Goal: Task Accomplishment & Management: Use online tool/utility

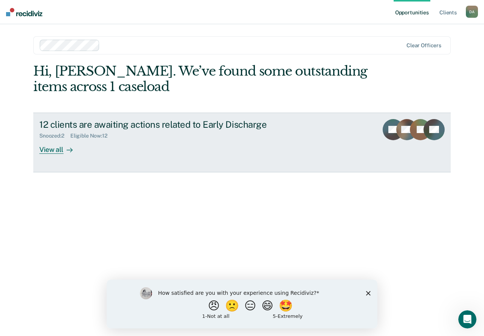
click at [155, 129] on div "12 clients are awaiting actions related to Early Discharge" at bounding box center [171, 124] width 265 height 11
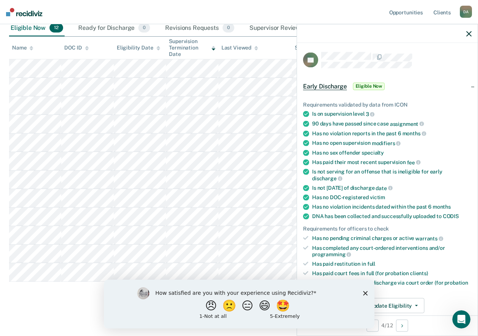
scroll to position [187, 0]
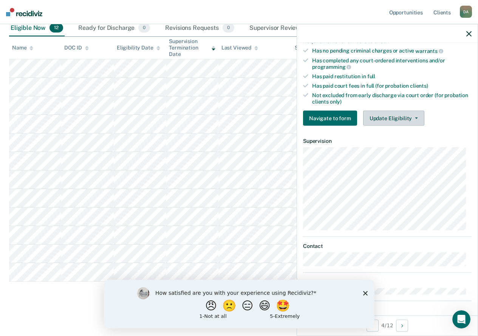
click at [399, 117] on button "Update Eligibility" at bounding box center [393, 118] width 61 height 15
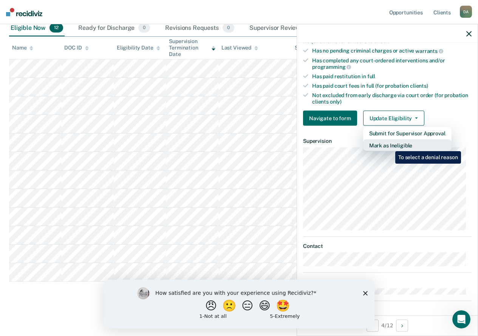
click at [390, 146] on button "Mark as Ineligible" at bounding box center [407, 145] width 88 height 12
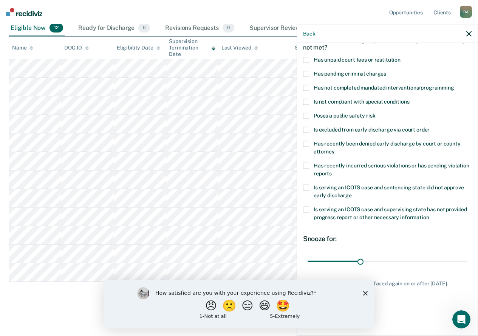
scroll to position [50, 0]
drag, startPoint x: 357, startPoint y: 258, endPoint x: 483, endPoint y: 257, distance: 126.6
type input "90"
click at [467, 257] on input "range" at bounding box center [387, 261] width 159 height 13
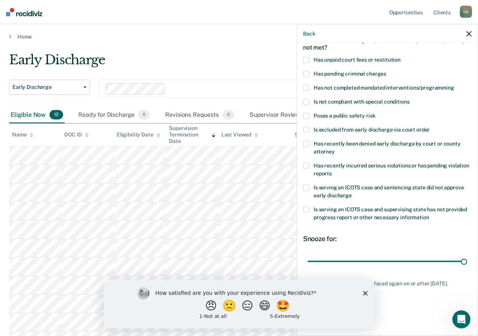
click at [466, 35] on icon "button" at bounding box center [468, 33] width 5 height 5
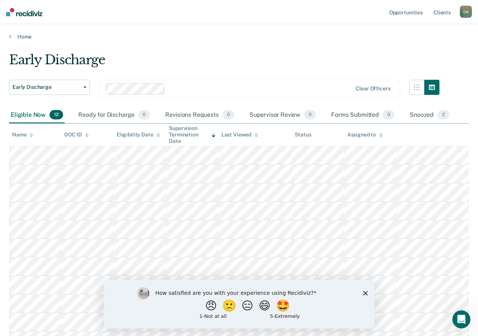
scroll to position [87, 0]
